Goal: Check status: Check status

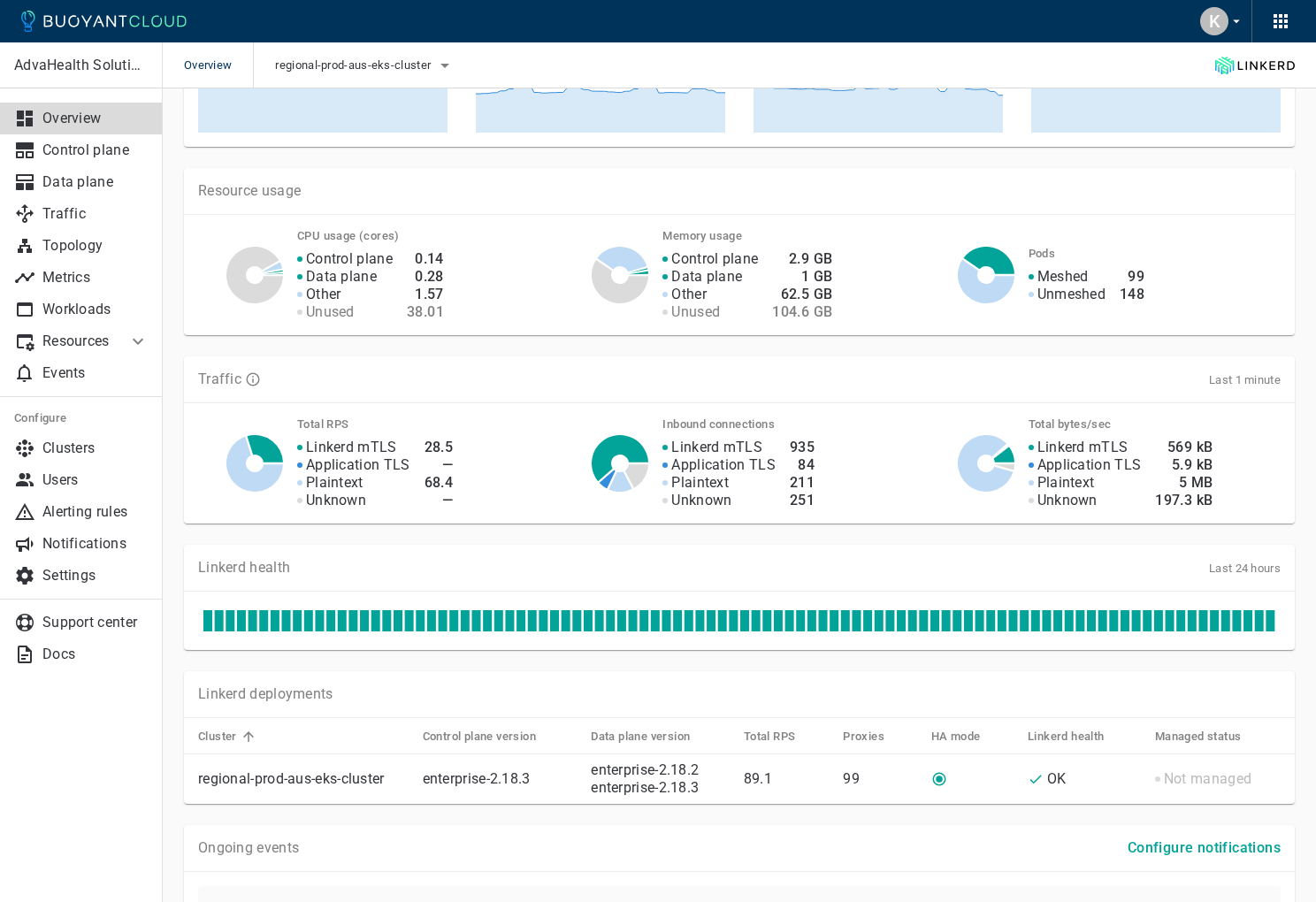
scroll to position [347, 0]
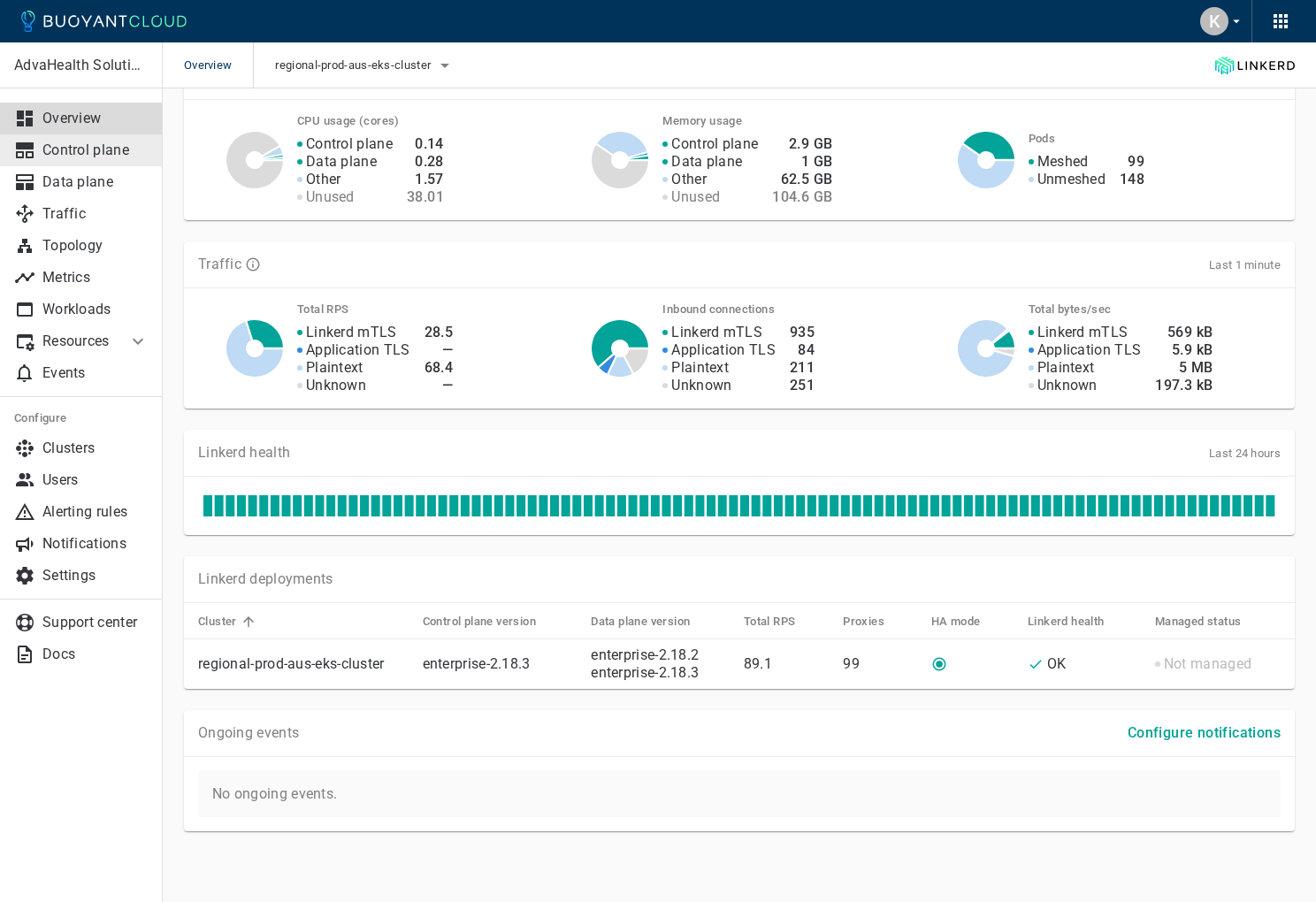
click at [110, 152] on p "Control plane" at bounding box center [95, 150] width 106 height 18
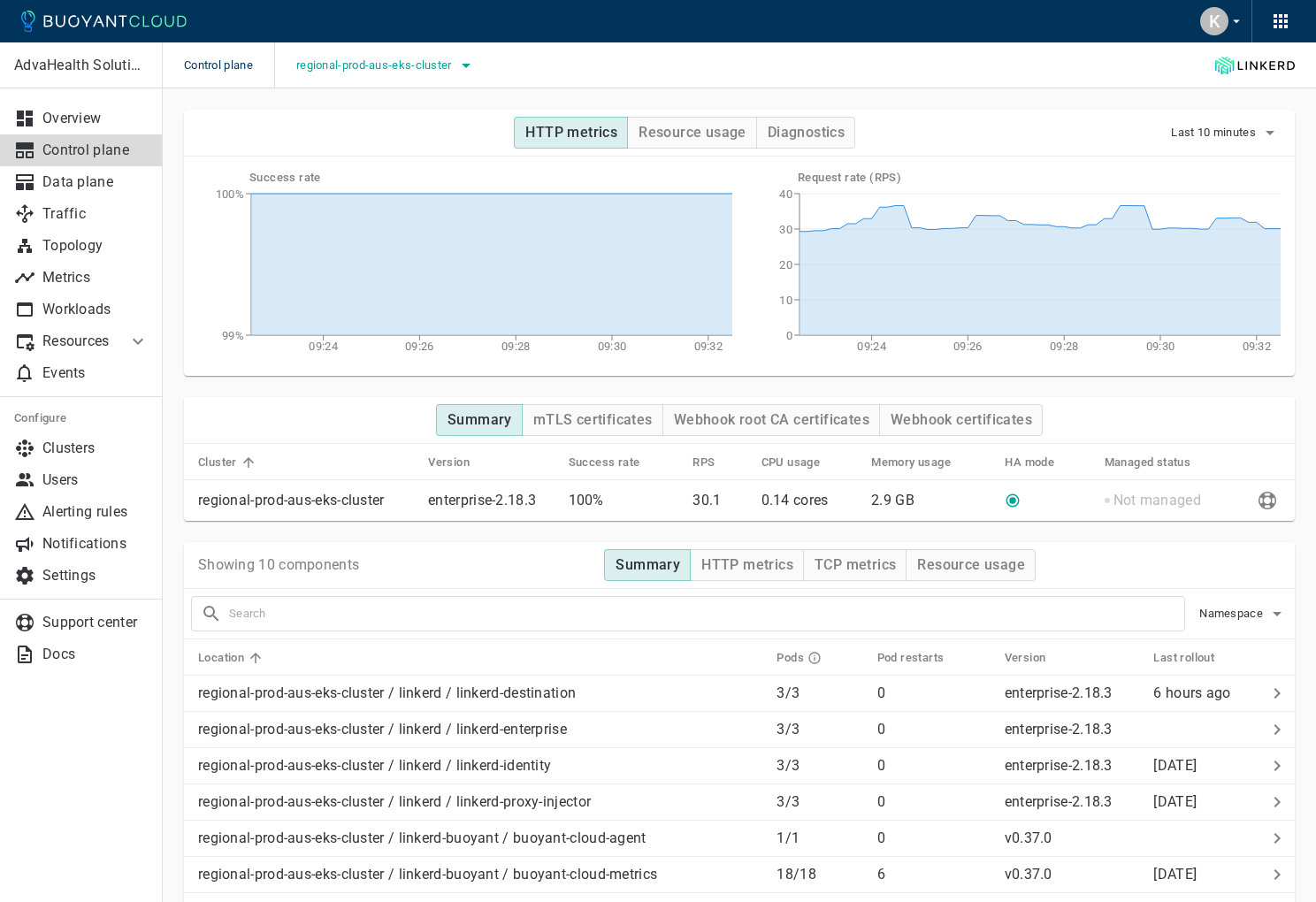
click at [435, 56] on button "regional-prod-aus-eks-cluster" at bounding box center [386, 66] width 181 height 26
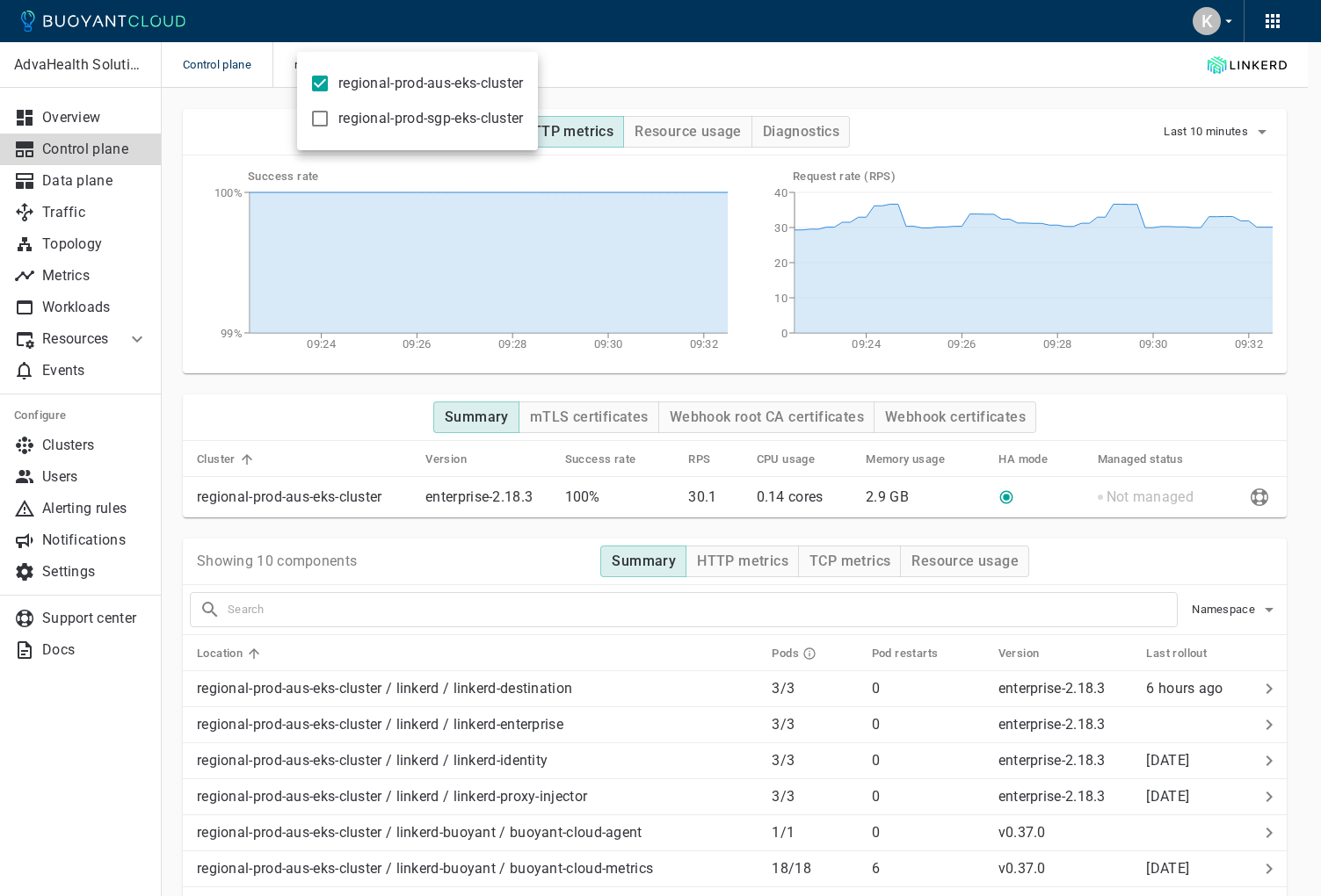
click at [401, 87] on span "regional-prod-aus-eks-cluster" at bounding box center [431, 83] width 185 height 18
click at [330, 87] on input "regional-prod-aus-eks-cluster" at bounding box center [319, 83] width 21 height 21
checkbox input "false"
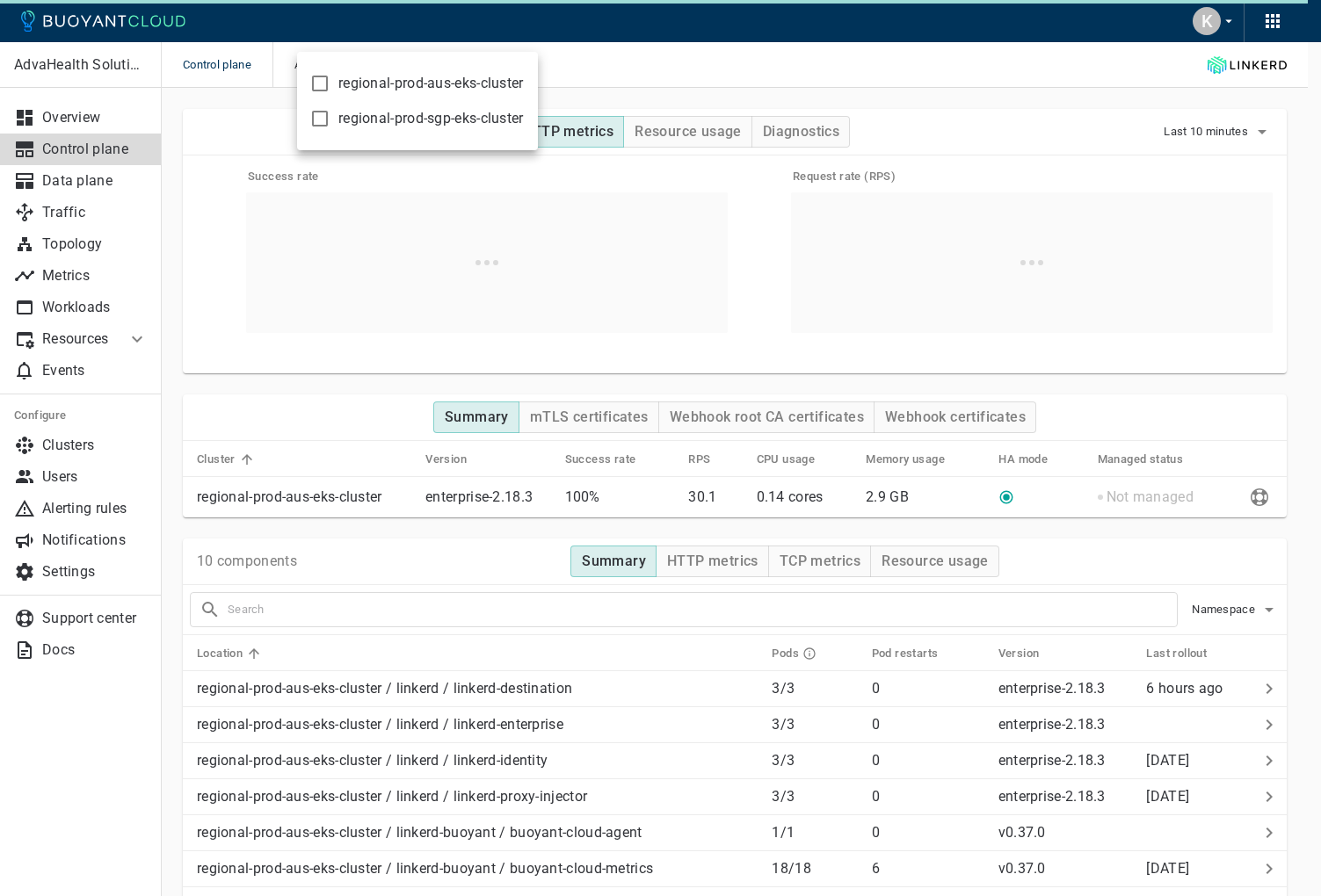
click at [395, 119] on span "regional-prod-sgp-eks-cluster" at bounding box center [431, 118] width 185 height 18
click at [330, 119] on input "regional-prod-sgp-eks-cluster" at bounding box center [319, 118] width 21 height 21
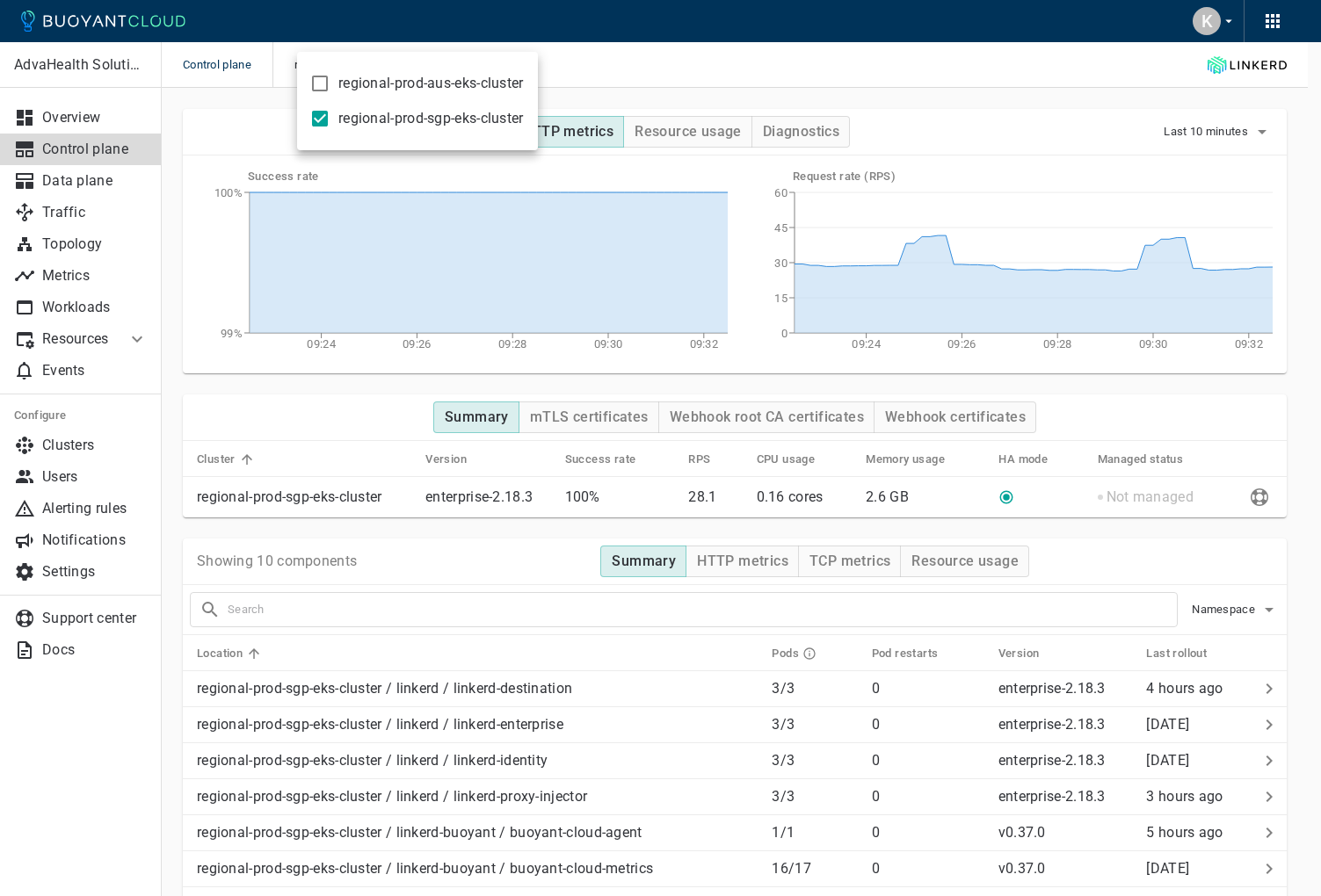
click at [485, 122] on span "regional-prod-sgp-eks-cluster" at bounding box center [431, 118] width 185 height 18
click at [330, 122] on input "regional-prod-sgp-eks-cluster" at bounding box center [319, 118] width 21 height 21
checkbox input "false"
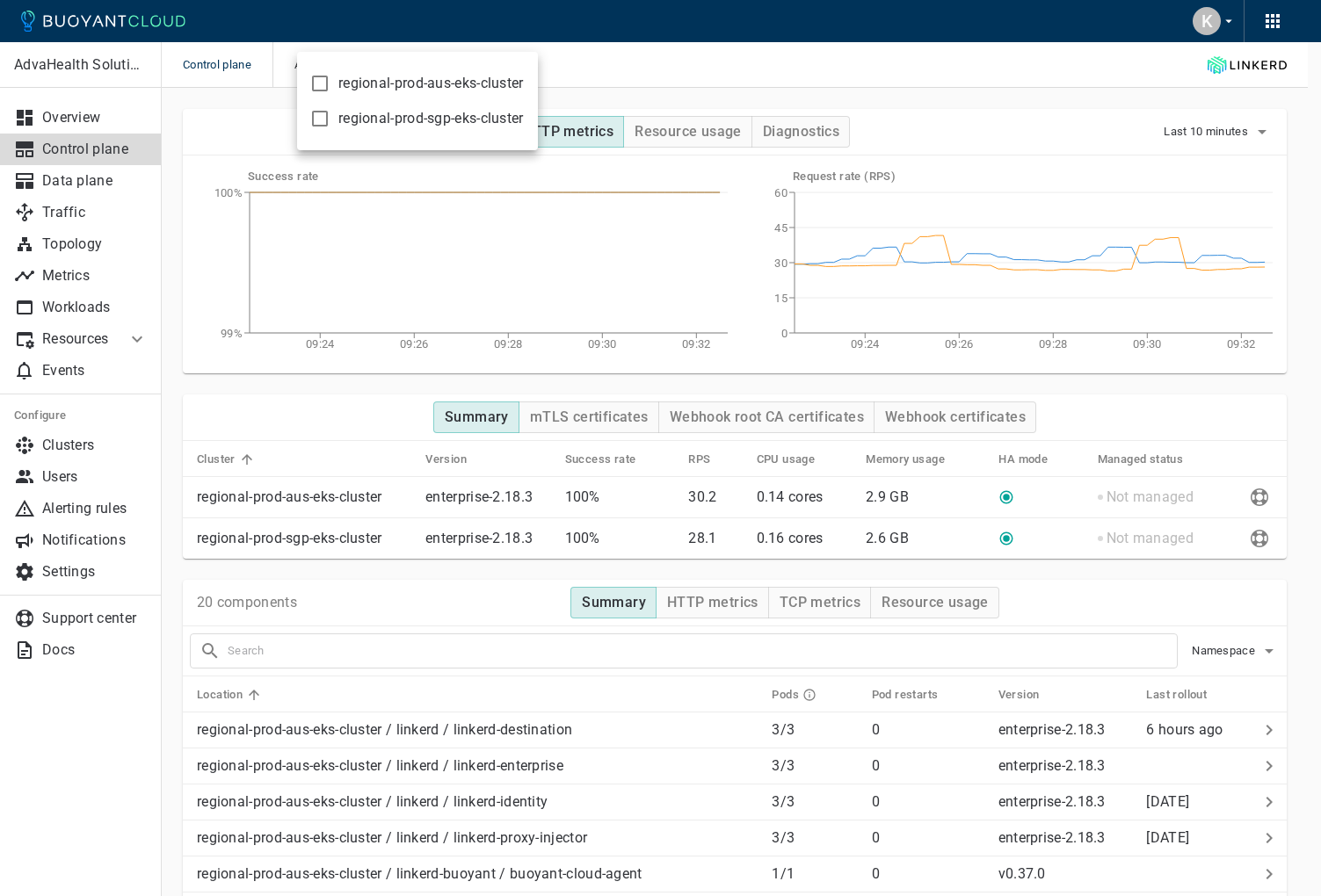
click at [147, 136] on div at bounding box center [660, 448] width 1321 height 896
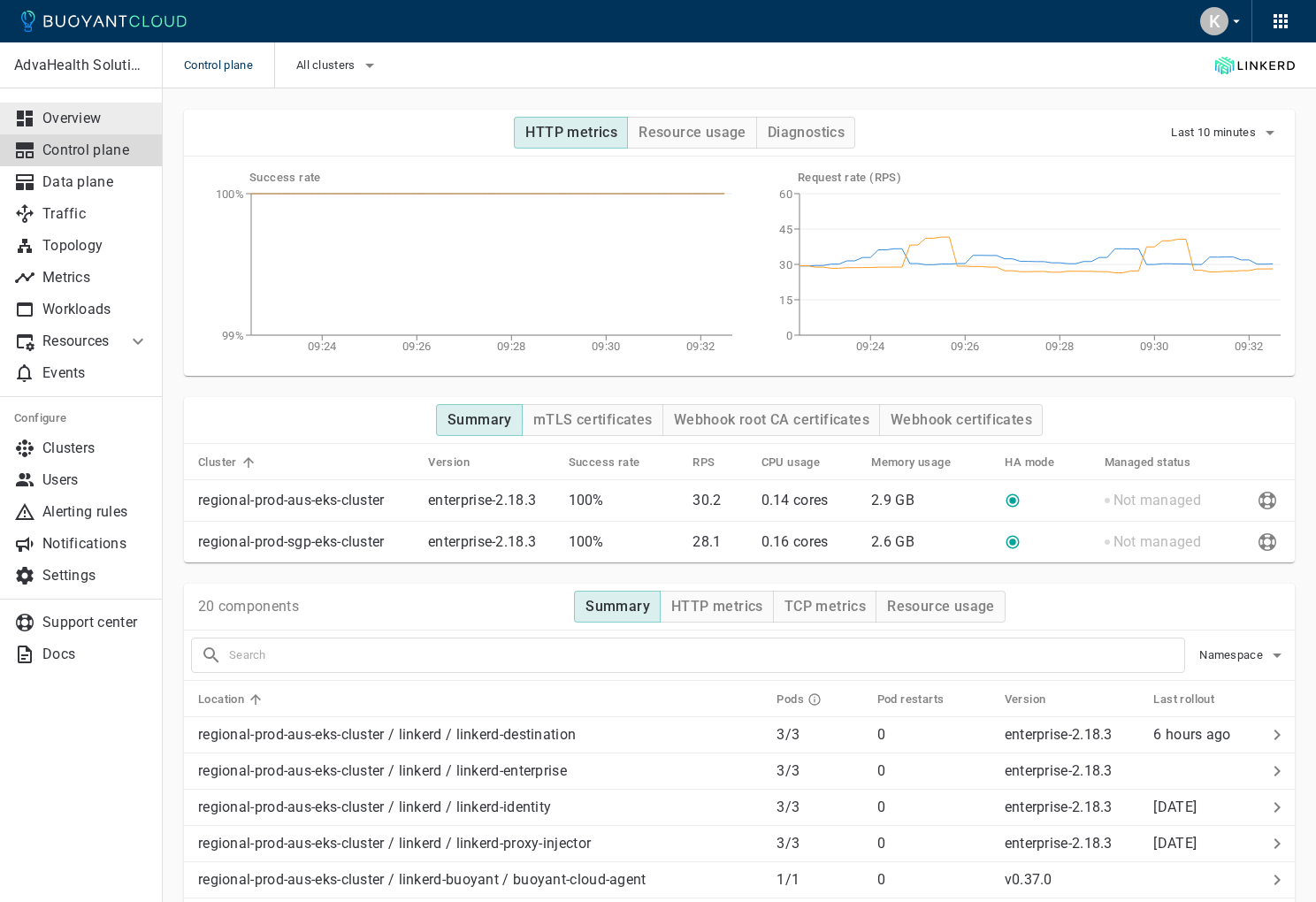
click at [97, 129] on link "Overview" at bounding box center [81, 119] width 163 height 32
